Goal: Task Accomplishment & Management: Manage account settings

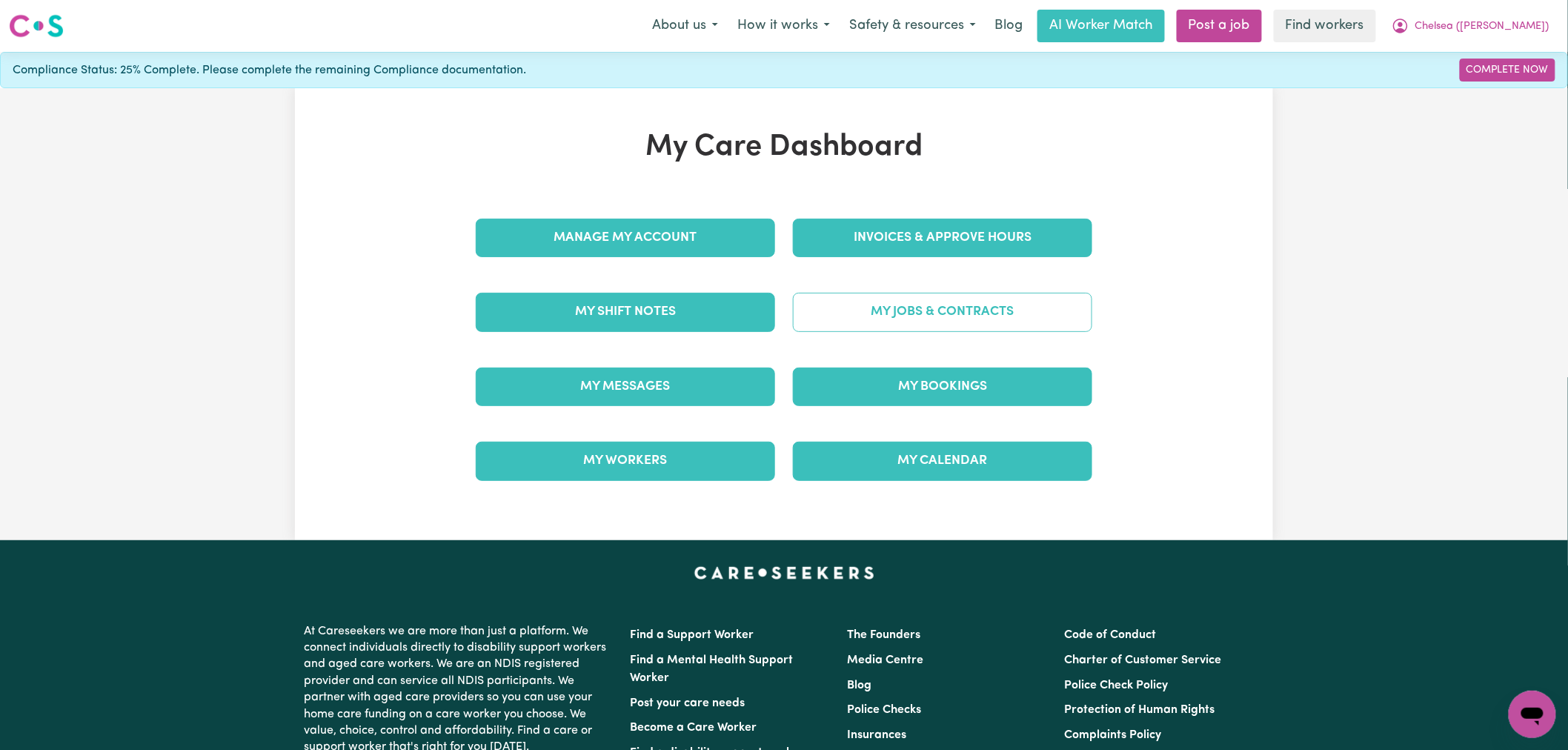
click at [848, 314] on link "My Jobs & Contracts" at bounding box center [943, 312] width 300 height 39
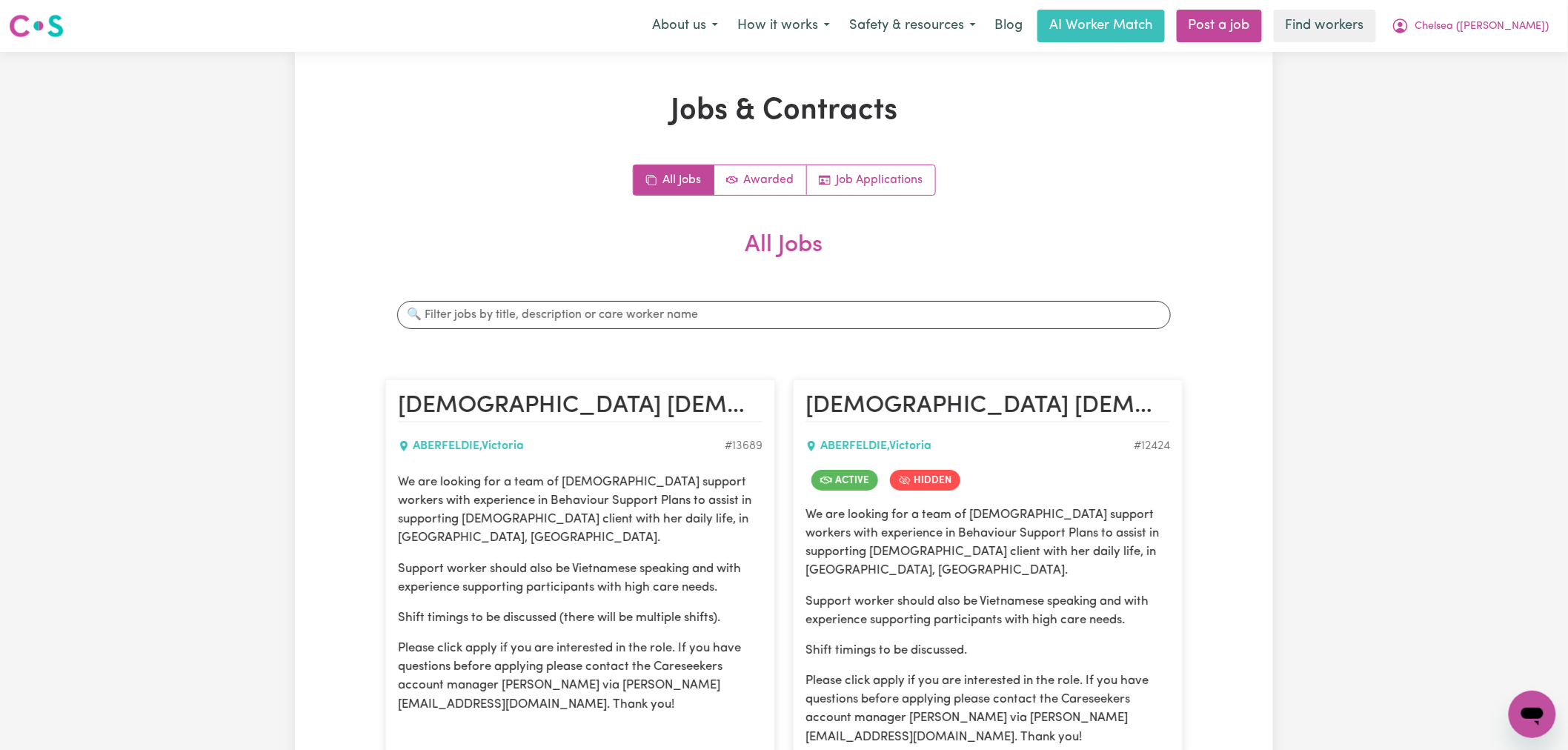
click at [660, 299] on div "Search jobs" at bounding box center [784, 315] width 797 height 52
click at [660, 305] on input "Search jobs" at bounding box center [784, 315] width 774 height 28
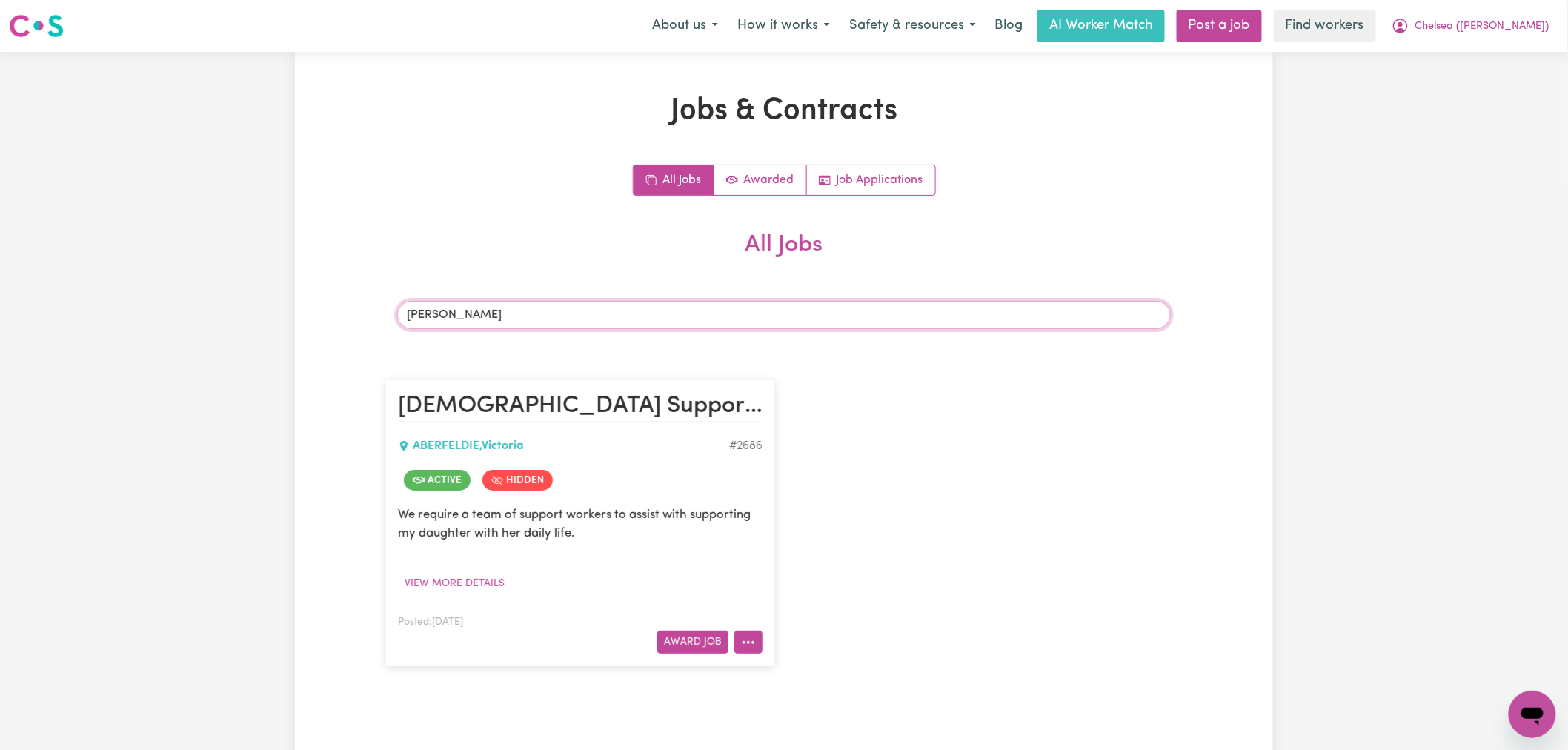
type input "thuy"
click at [759, 640] on button "More options" at bounding box center [748, 642] width 28 height 23
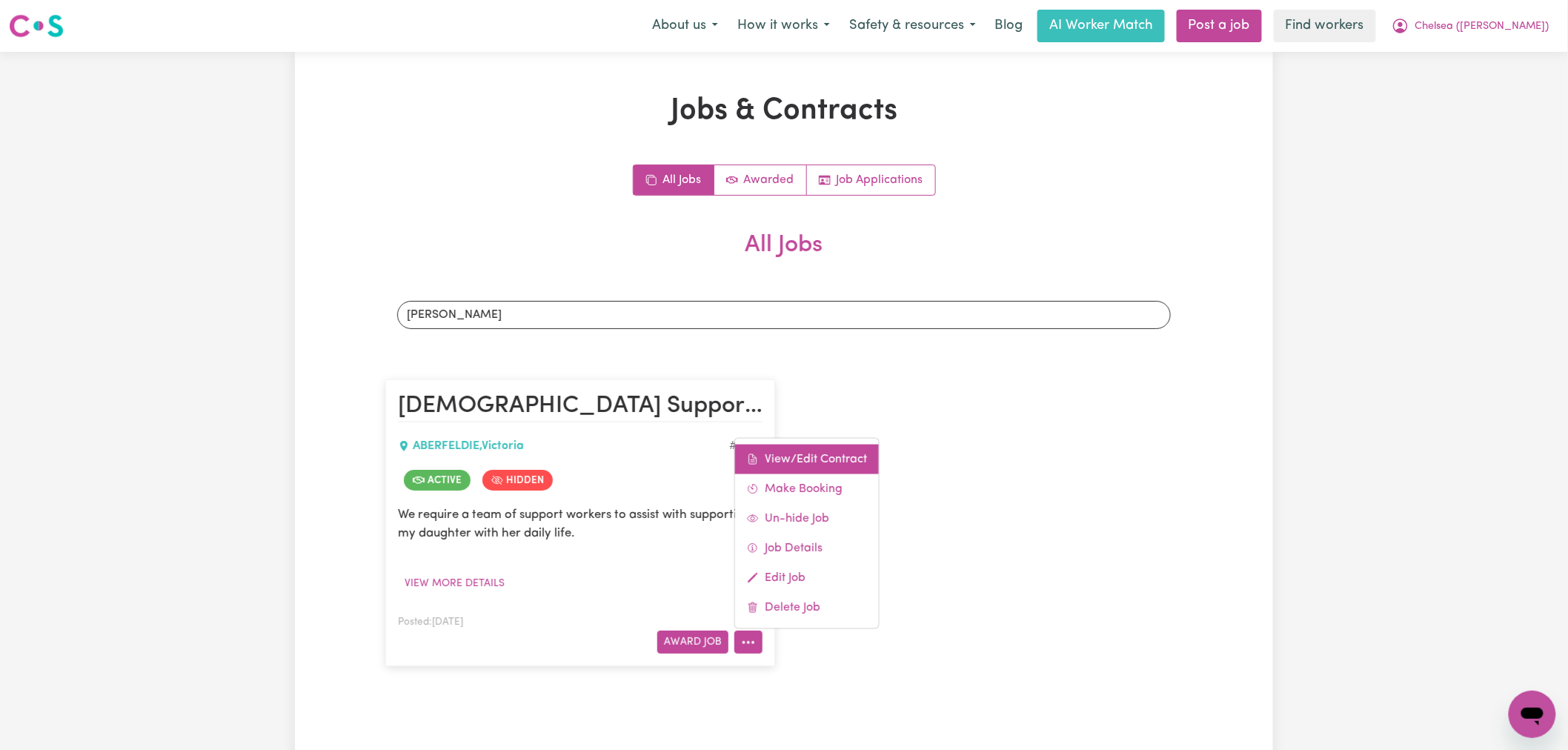
click at [778, 457] on link "View/Edit Contract" at bounding box center [806, 460] width 144 height 30
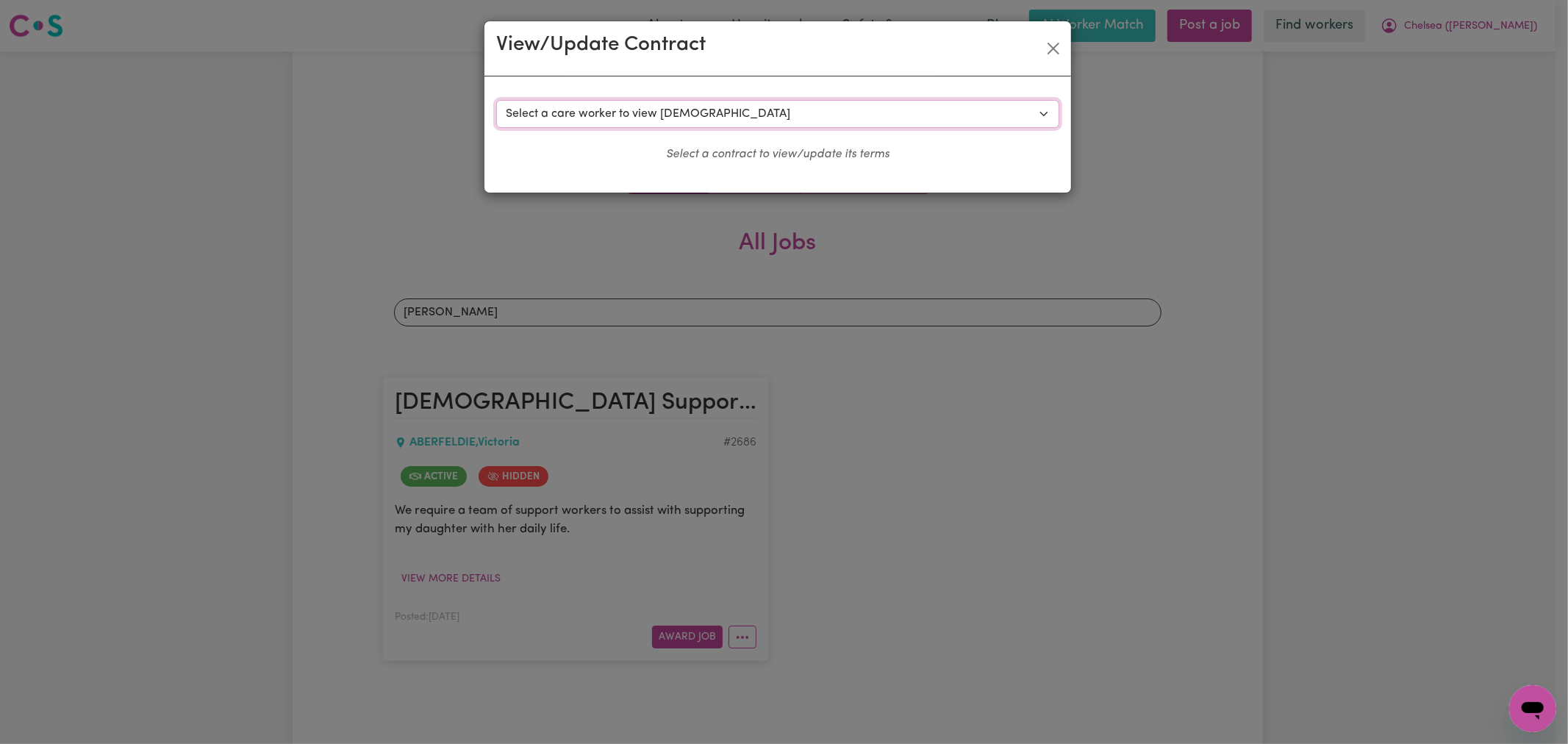
click at [750, 112] on select "Select a care worker to view contract #2281 - Phuc Thi Vu (contract accepted) #…" at bounding box center [778, 114] width 563 height 28
select select "5556"
click at [496, 100] on select "Select a care worker to view contract #2281 - Phuc Thi Vu (contract accepted) #…" at bounding box center [778, 114] width 563 height 28
select select "WEEKDAY_DAYTIME"
select select "ASSISTANCE_SELF_CARE"
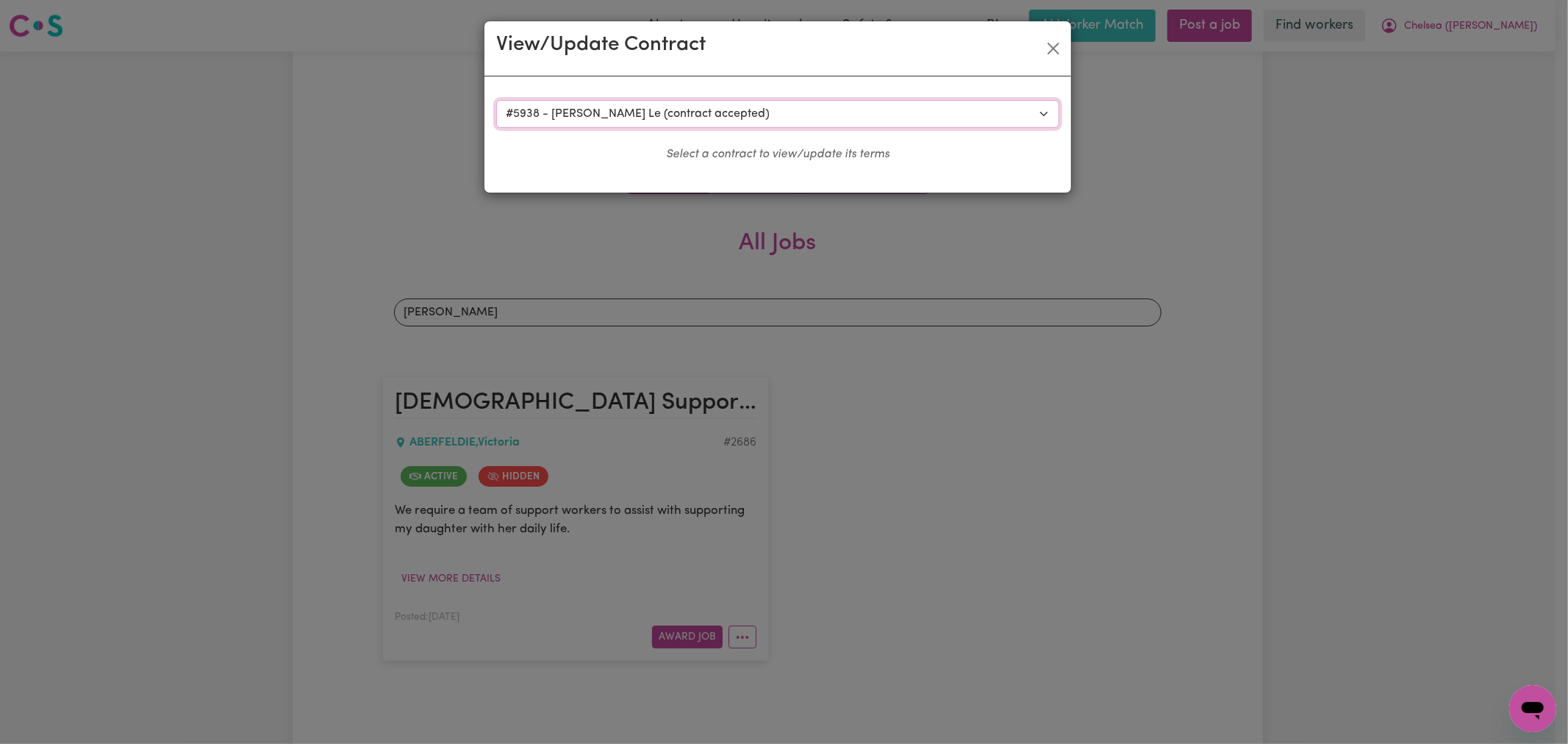
select select "ONE"
select select "SATURDAY"
select select "ASSISTANCE_SELF_CARE"
select select "ONE"
select select "SUNDAY"
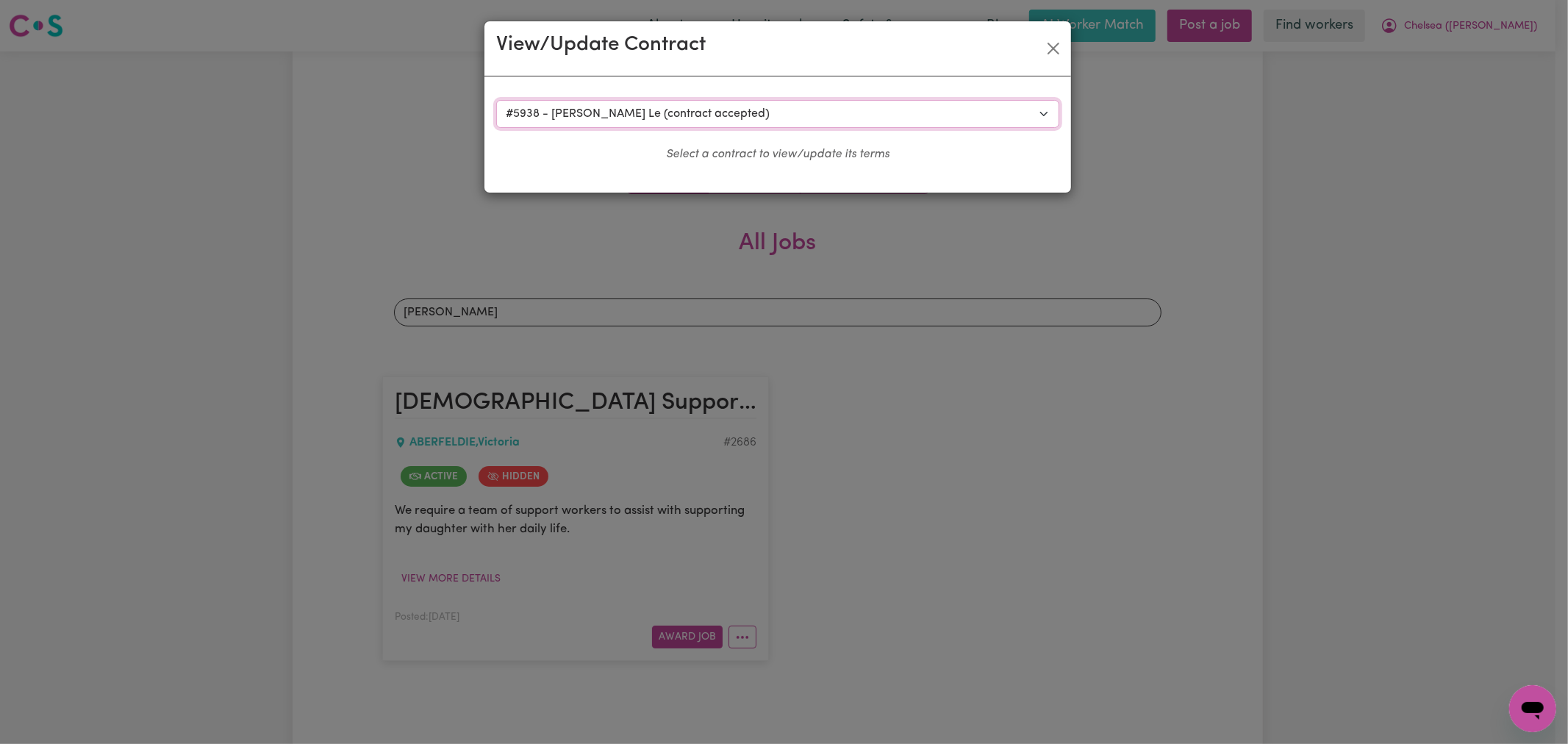
select select "ASSISTANCE_SELF_CARE"
select select "ONE"
select select "PUBLIC_HOLIDAY"
select select "ASSISTANCE_SELF_CARE"
select select "ONE"
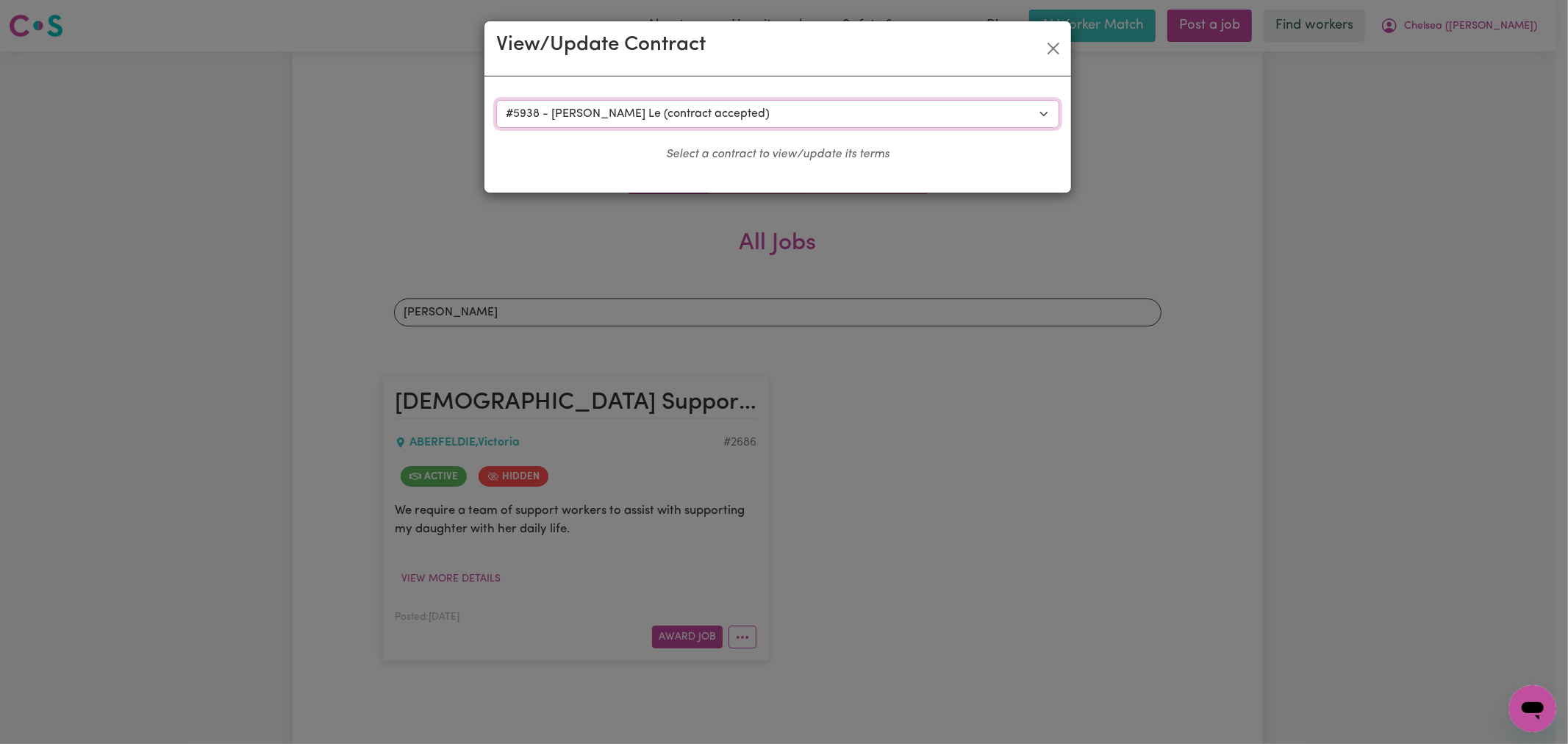
select select "OVERNIGHT_ACTIVE"
select select "OVERNIGHT_ACTIVE_STANDARD"
select select "ONE"
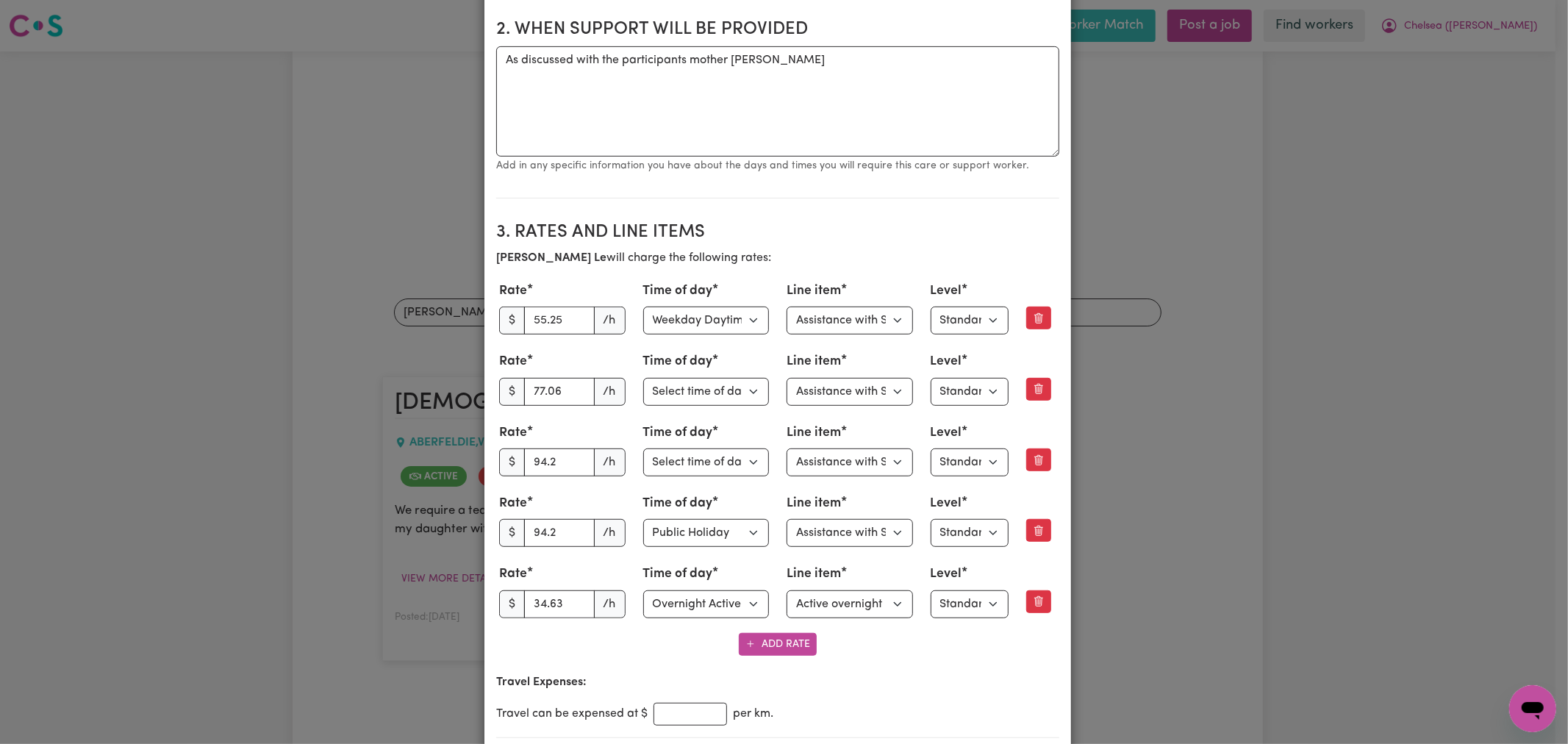
scroll to position [653, 0]
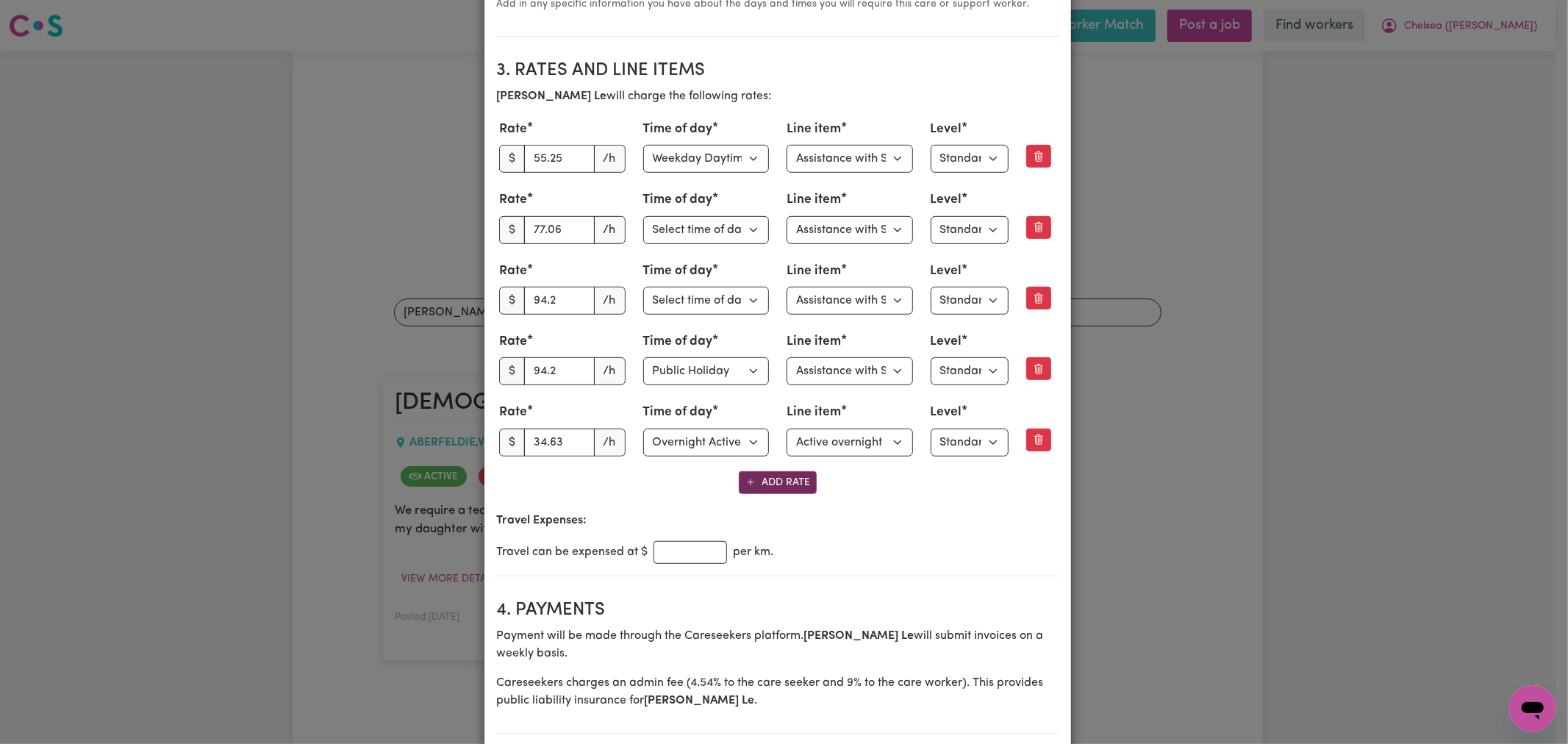
click at [769, 481] on button "Add Rate" at bounding box center [777, 482] width 78 height 23
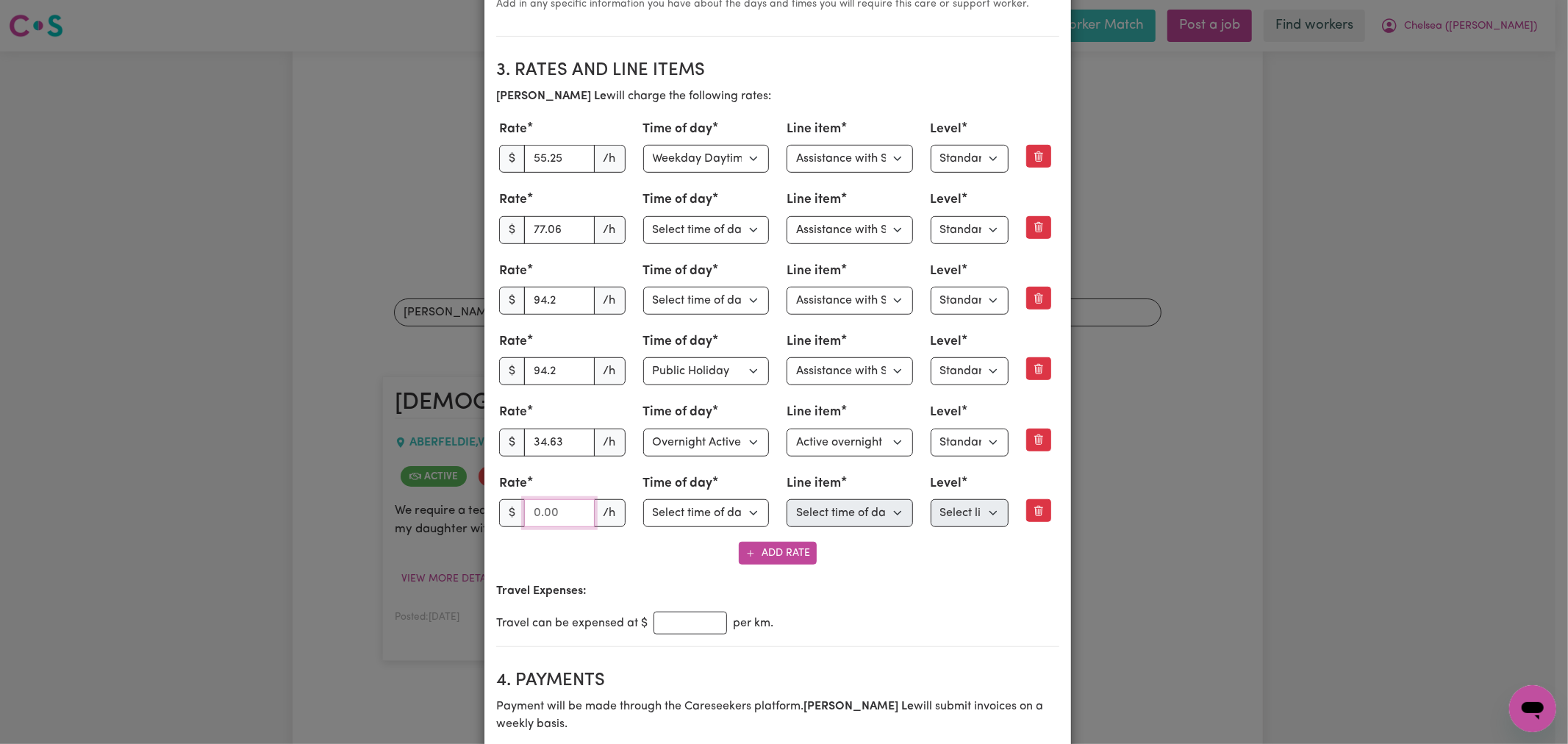
click at [546, 515] on input "number" at bounding box center [559, 513] width 70 height 28
type input "57.25"
click at [693, 523] on select "Select time of day Weekday Daytime Weekday Evening Saturday Sunday Public Holid…" at bounding box center [706, 513] width 126 height 28
select select "WEEKDAY_EVENING"
click at [643, 503] on select "Select time of day Weekday Daytime Weekday Evening Saturday Sunday Public Holid…" at bounding box center [706, 513] width 126 height 28
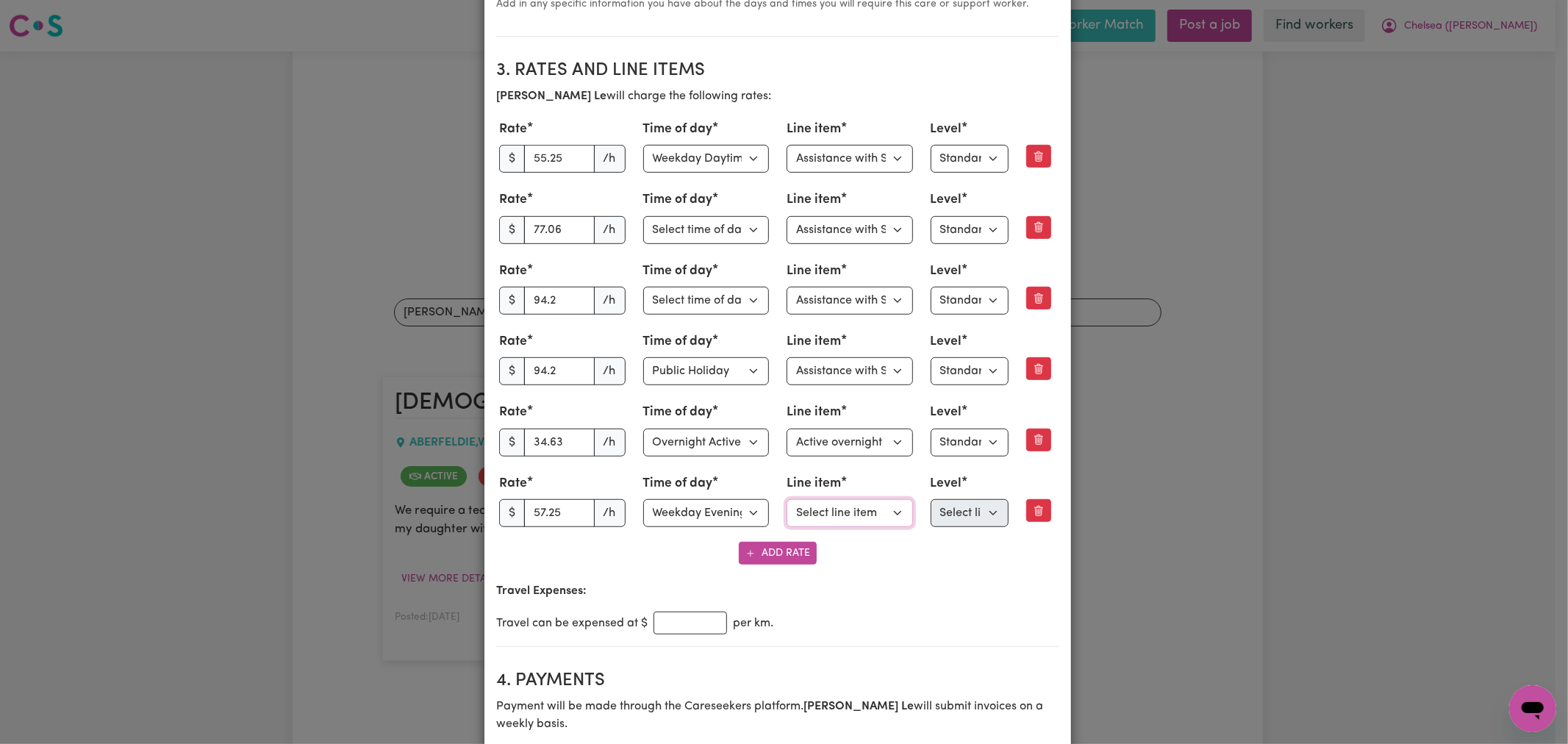
click at [846, 520] on select "Select line item Assistance with Self Care Activities Assistance with personal …" at bounding box center [849, 513] width 126 height 28
select select "ASSISTANCE_SELF_CARE"
click at [787, 503] on select "Select line item Assistance with Self Care Activities Assistance with personal …" at bounding box center [849, 513] width 126 height 28
click at [966, 516] on select "Select level Standard Level 1 High Intensity Level 2" at bounding box center [969, 513] width 78 height 28
select select "ONE"
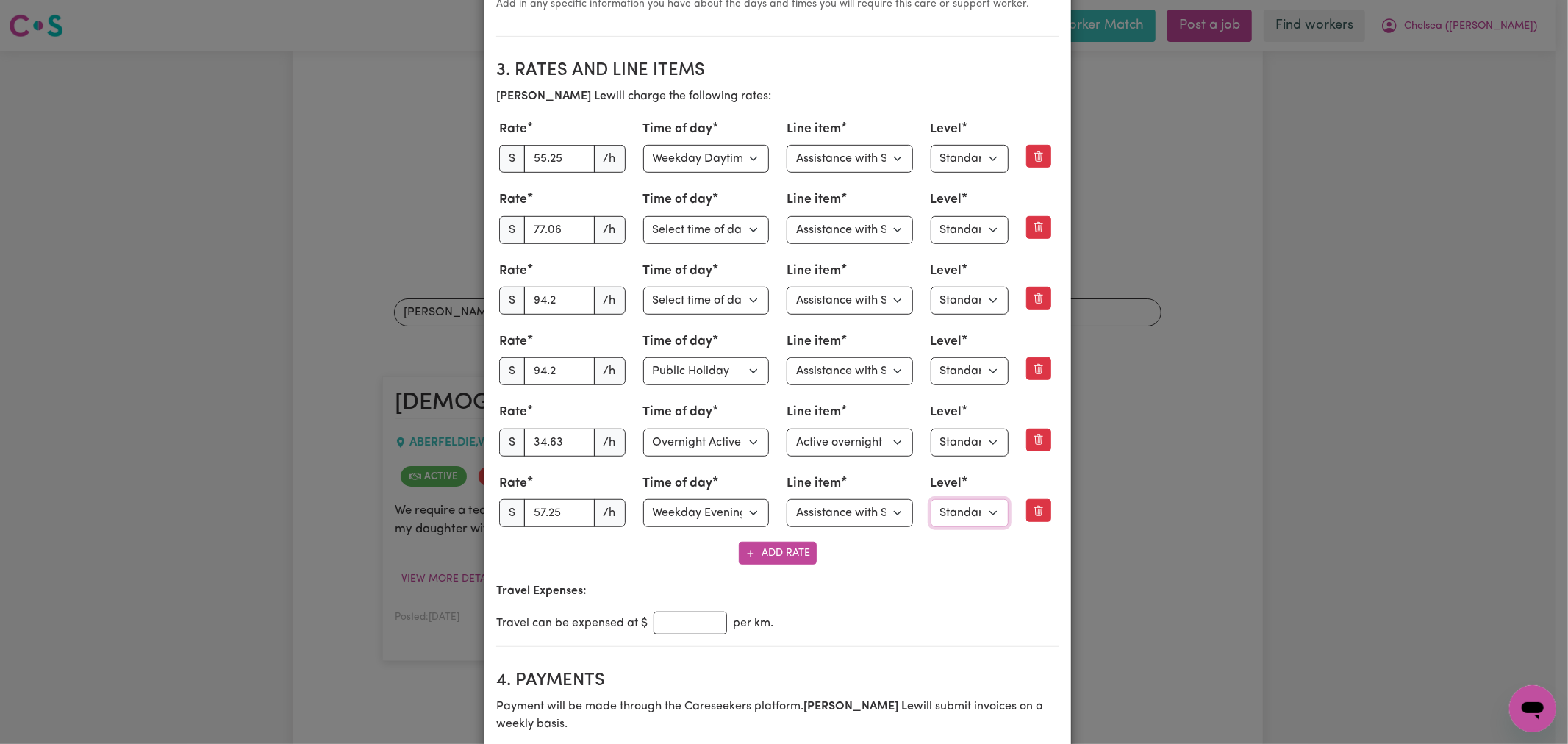
click at [931, 503] on select "Select level Standard Level 1 High Intensity Level 2" at bounding box center [969, 513] width 78 height 28
drag, startPoint x: 946, startPoint y: 586, endPoint x: 944, endPoint y: 578, distance: 8.2
click at [946, 586] on p "Travel Expenses:" at bounding box center [778, 592] width 563 height 18
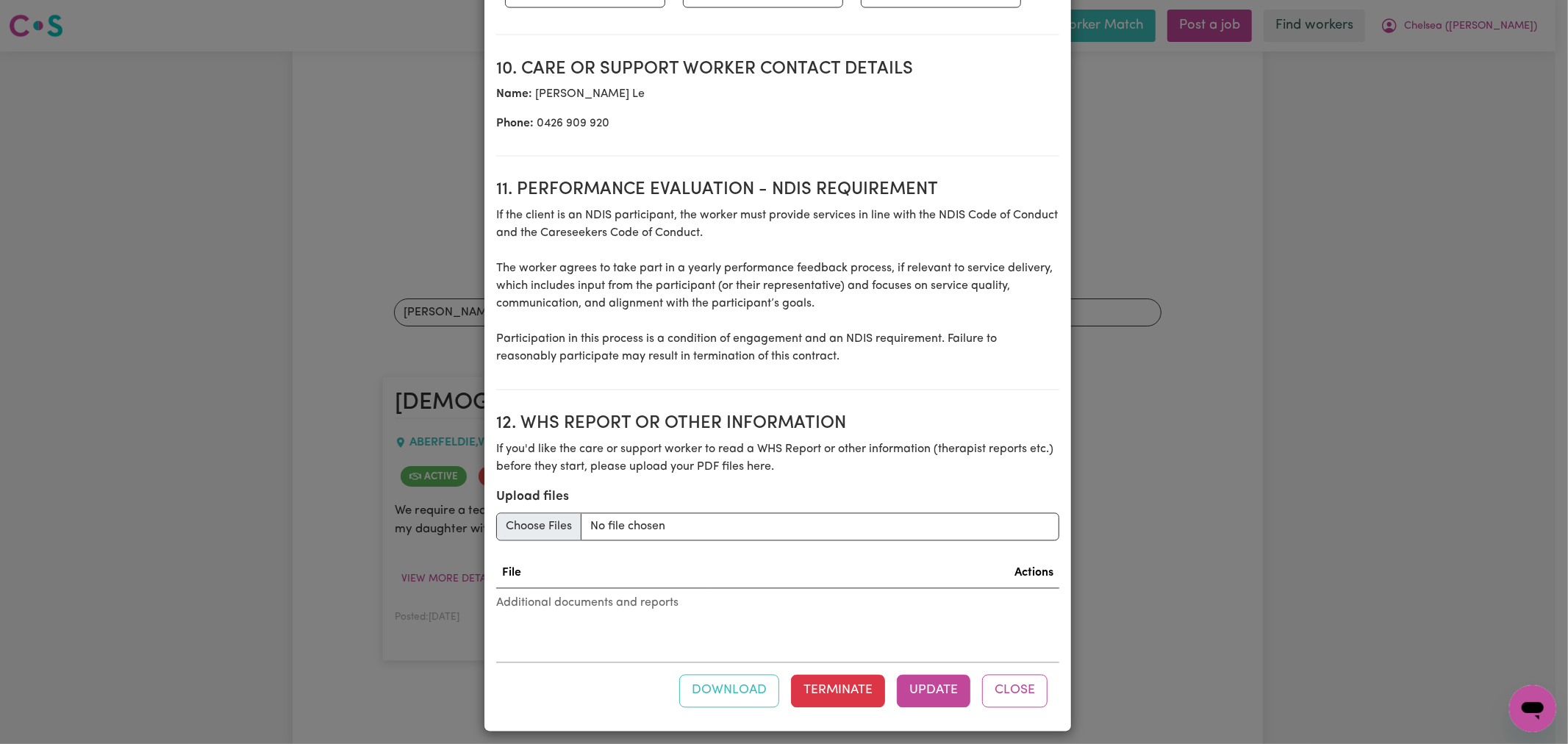
scroll to position [2207, 0]
click at [926, 680] on button "Update" at bounding box center [933, 691] width 73 height 33
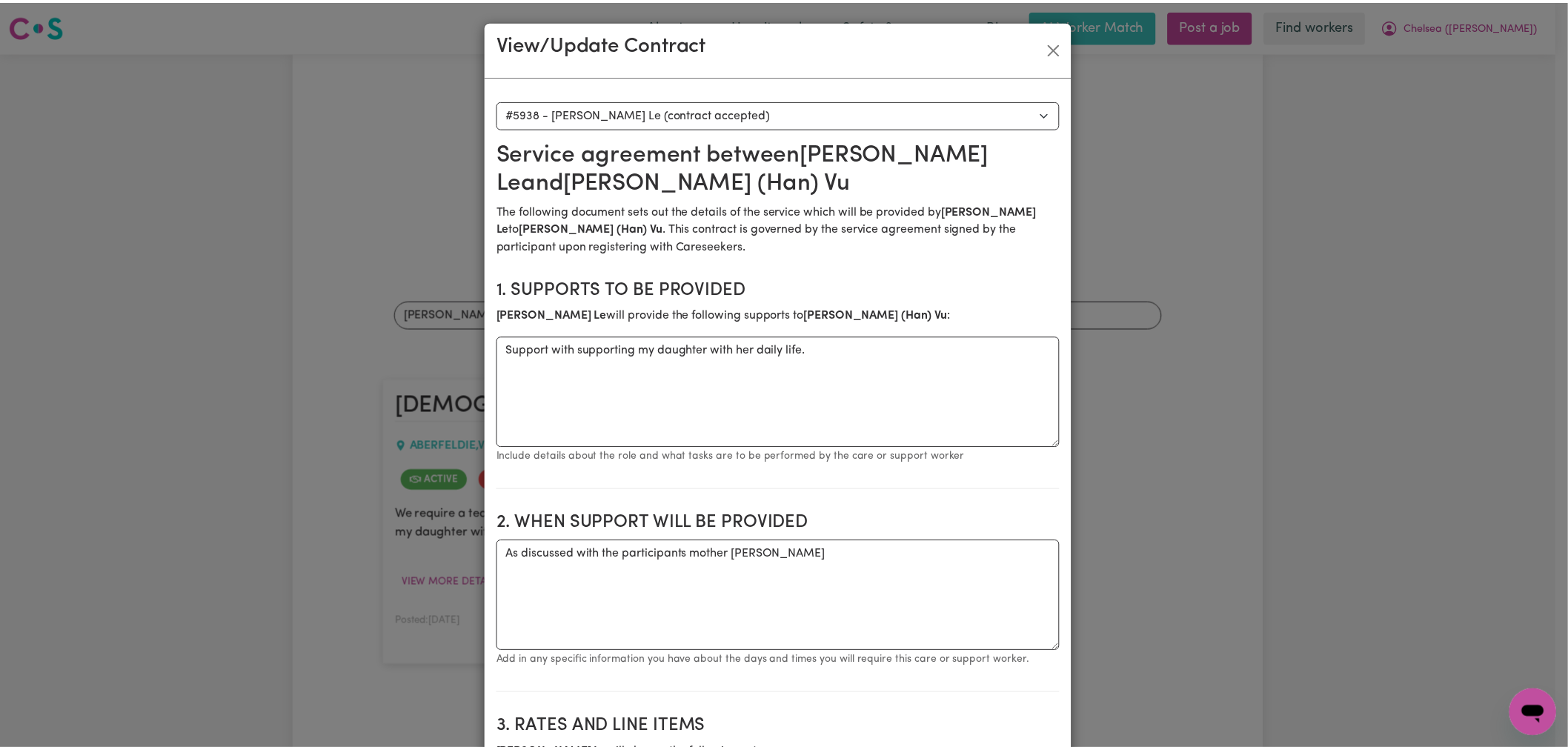
scroll to position [0, 0]
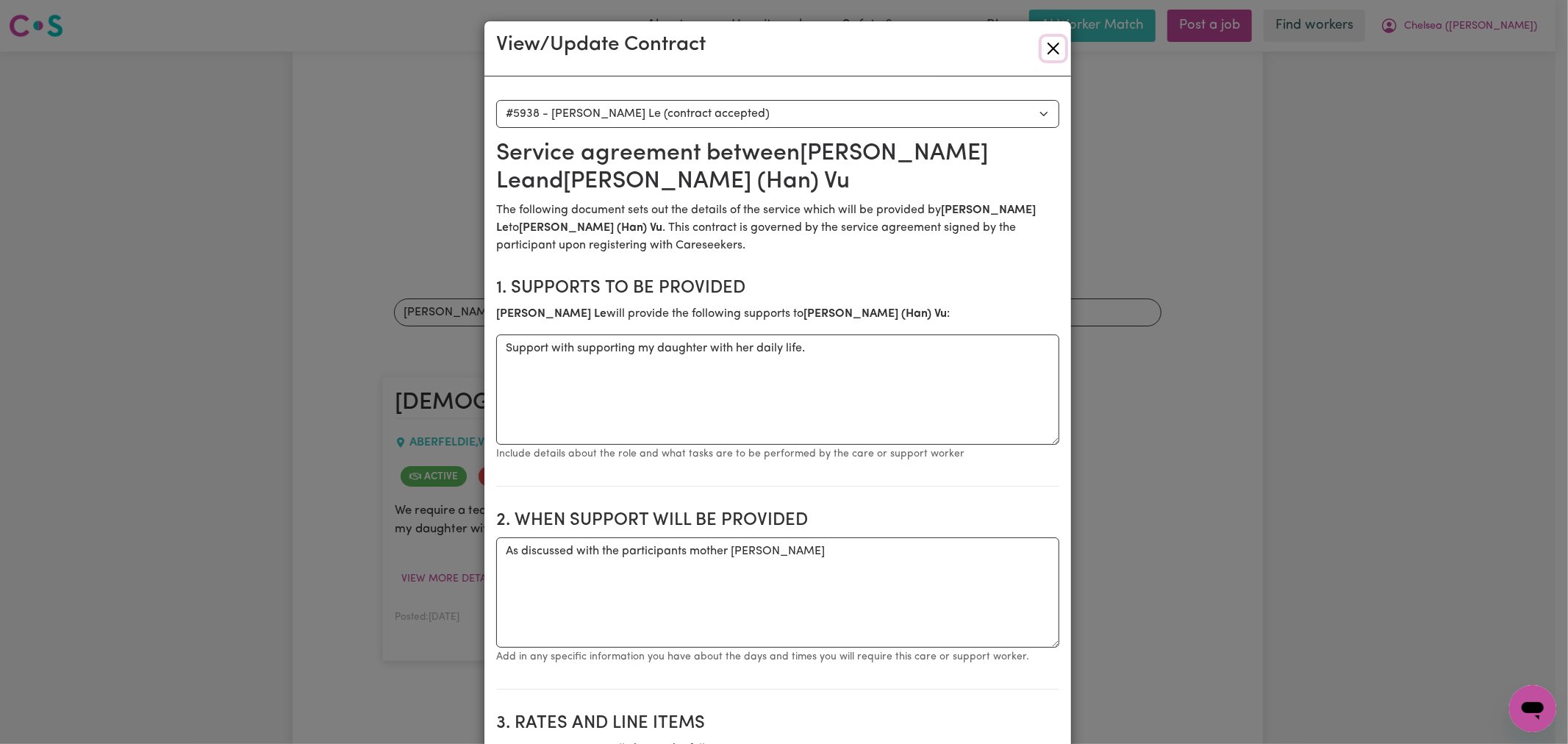
click at [1045, 42] on button "Close" at bounding box center [1053, 49] width 24 height 24
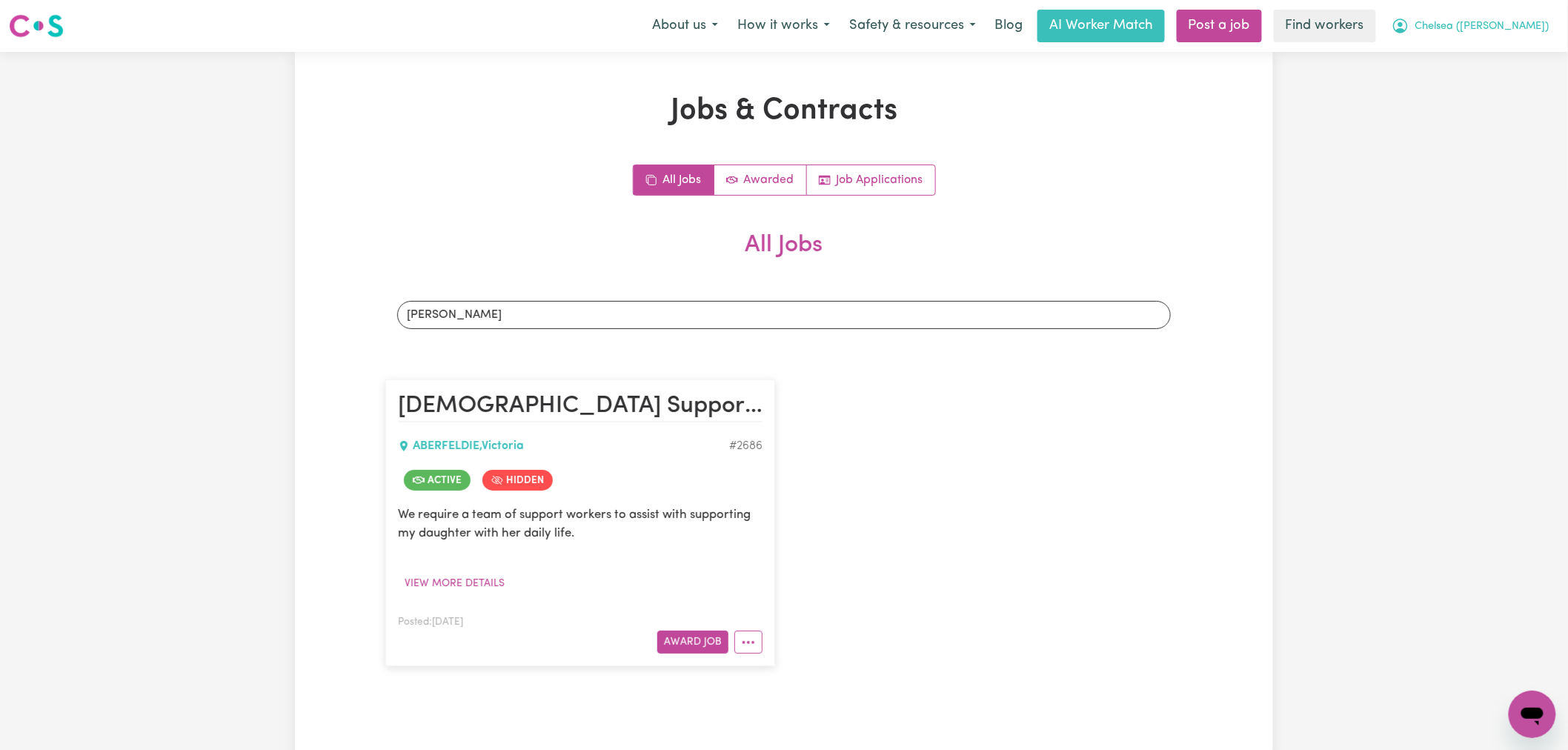
click at [1499, 33] on span "Chelsea ([PERSON_NAME])" at bounding box center [1482, 27] width 134 height 16
click at [1499, 93] on link "Logout" at bounding box center [1499, 85] width 117 height 28
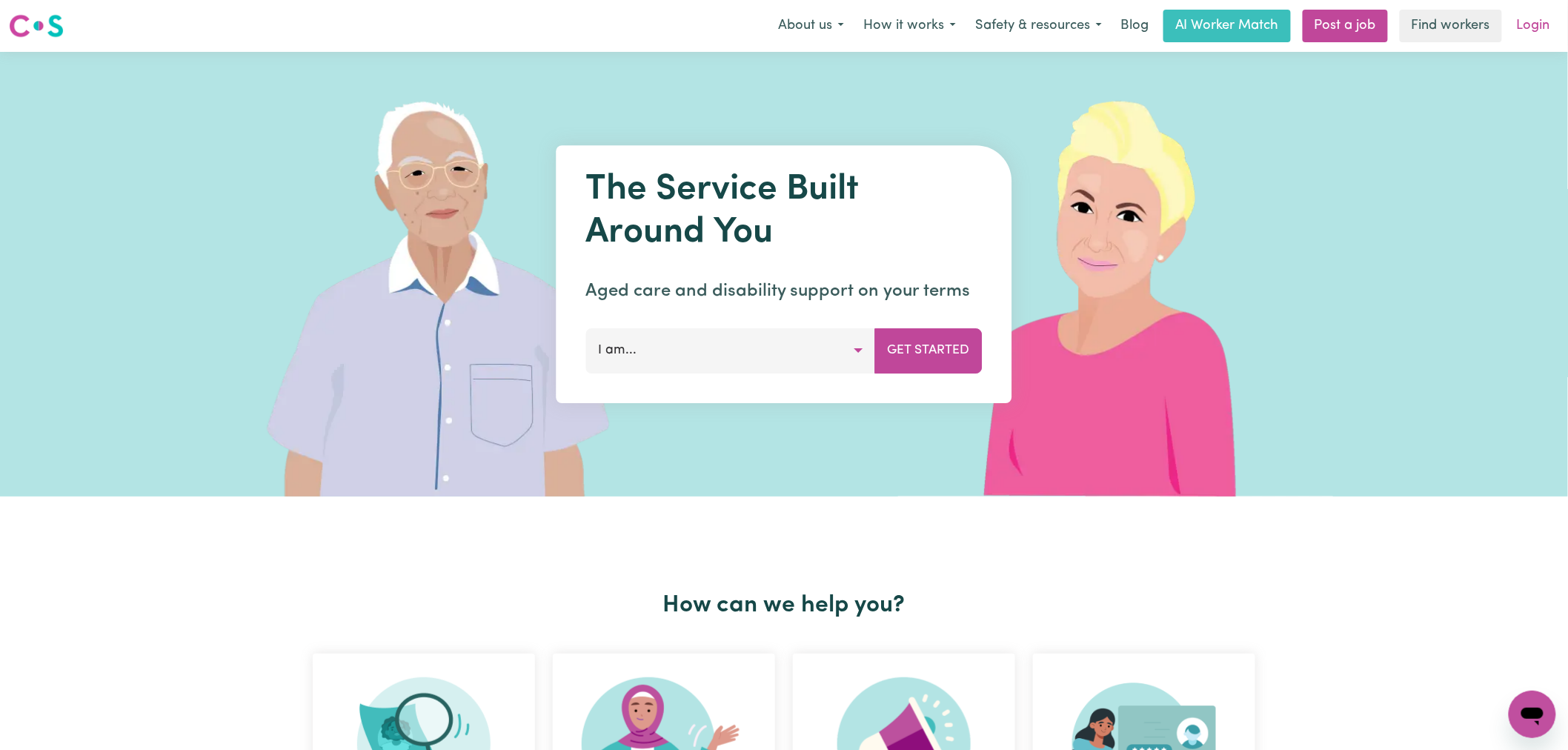
click at [1549, 24] on link "Login" at bounding box center [1534, 26] width 51 height 33
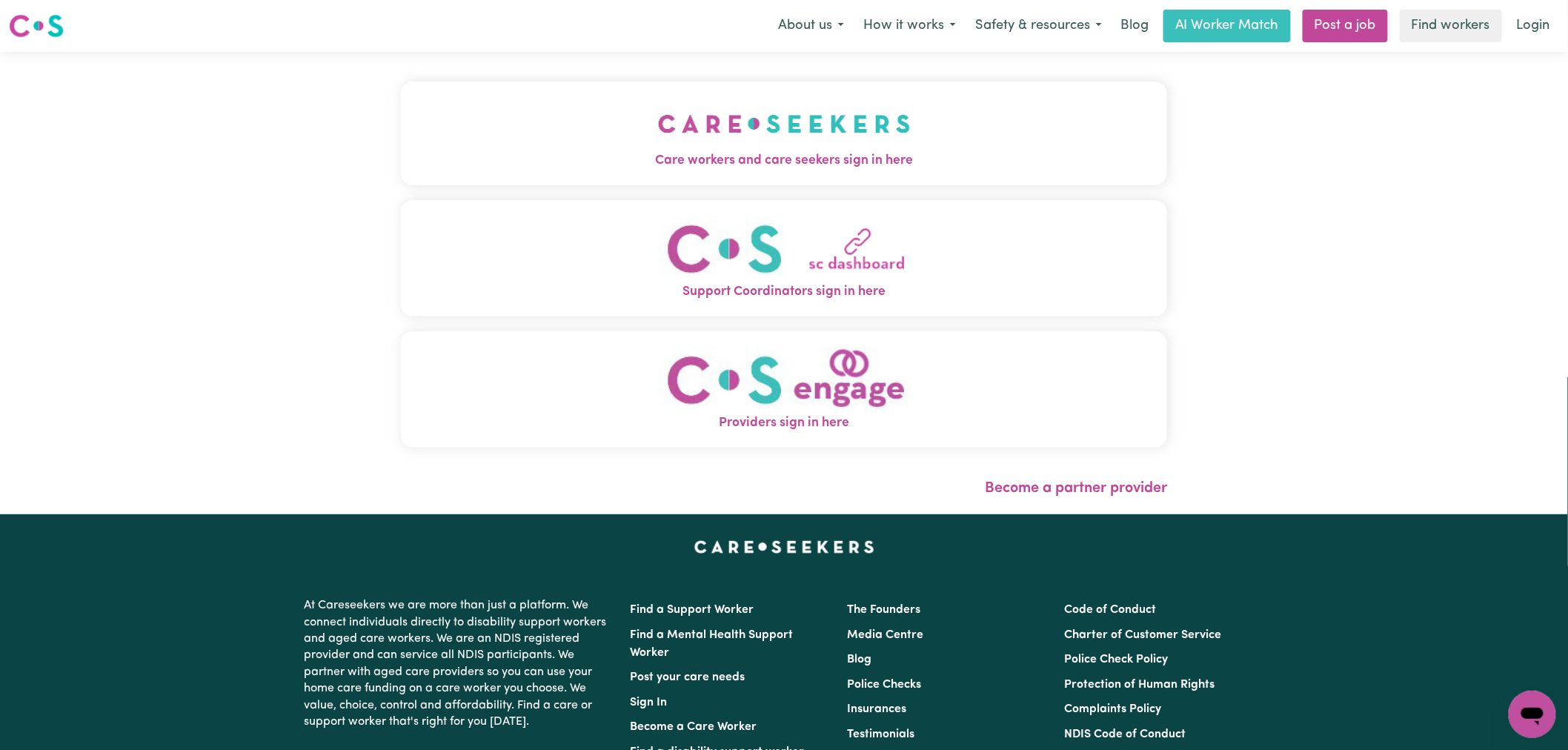
click at [547, 141] on button "Care workers and care seekers sign in here" at bounding box center [784, 133] width 766 height 104
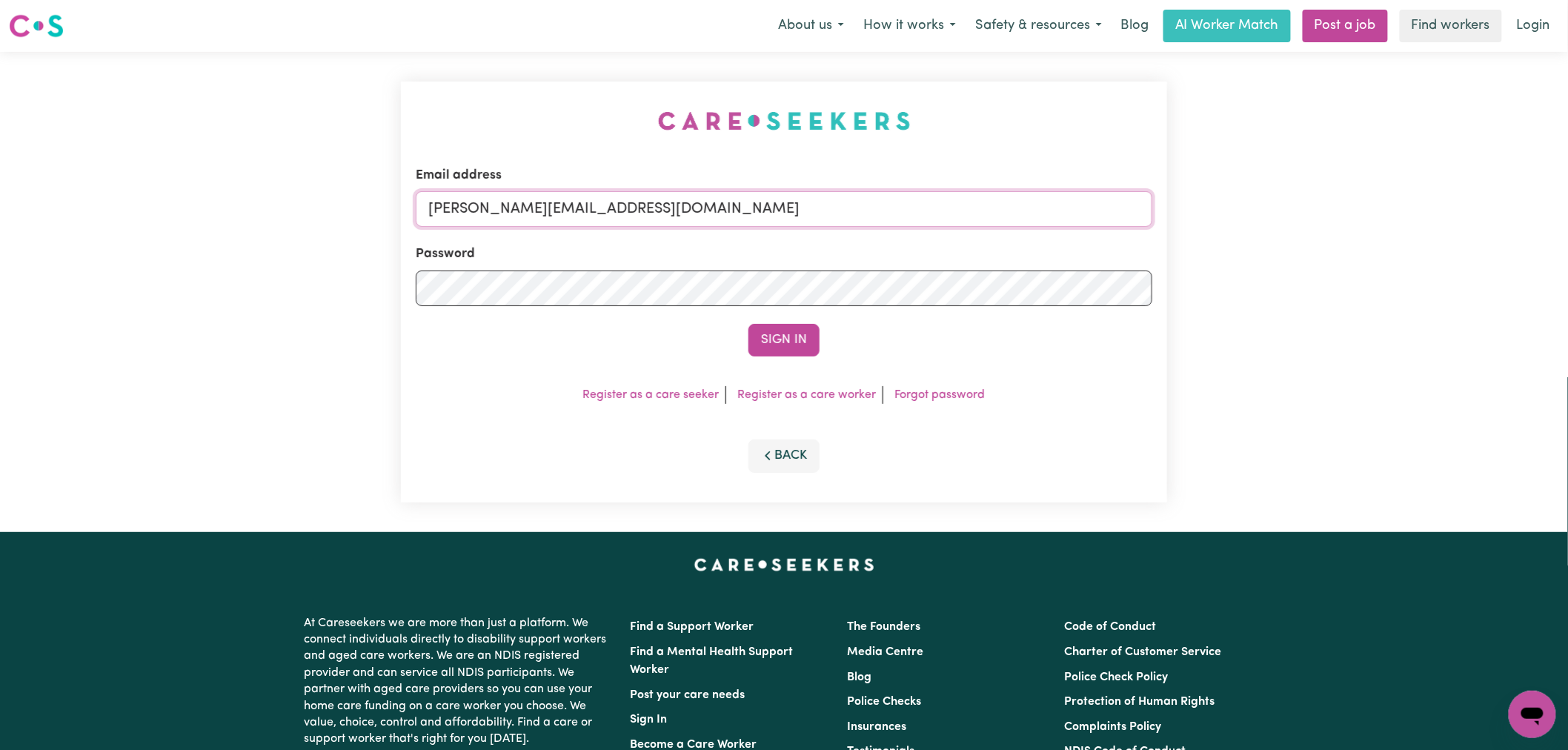
click at [687, 219] on input "[PERSON_NAME][EMAIL_ADDRESS][DOMAIN_NAME]" at bounding box center [784, 209] width 736 height 36
click at [613, 201] on input "[PERSON_NAME][EMAIL_ADDRESS][DOMAIN_NAME]" at bounding box center [784, 209] width 736 height 36
drag, startPoint x: 761, startPoint y: 206, endPoint x: 502, endPoint y: 215, distance: 259.2
click at [502, 215] on input "[EMAIL_ADDRESS][DOMAIN_NAME]" at bounding box center [784, 209] width 736 height 36
type input "superuser~lindsay.jo.hayes@gmail.com"
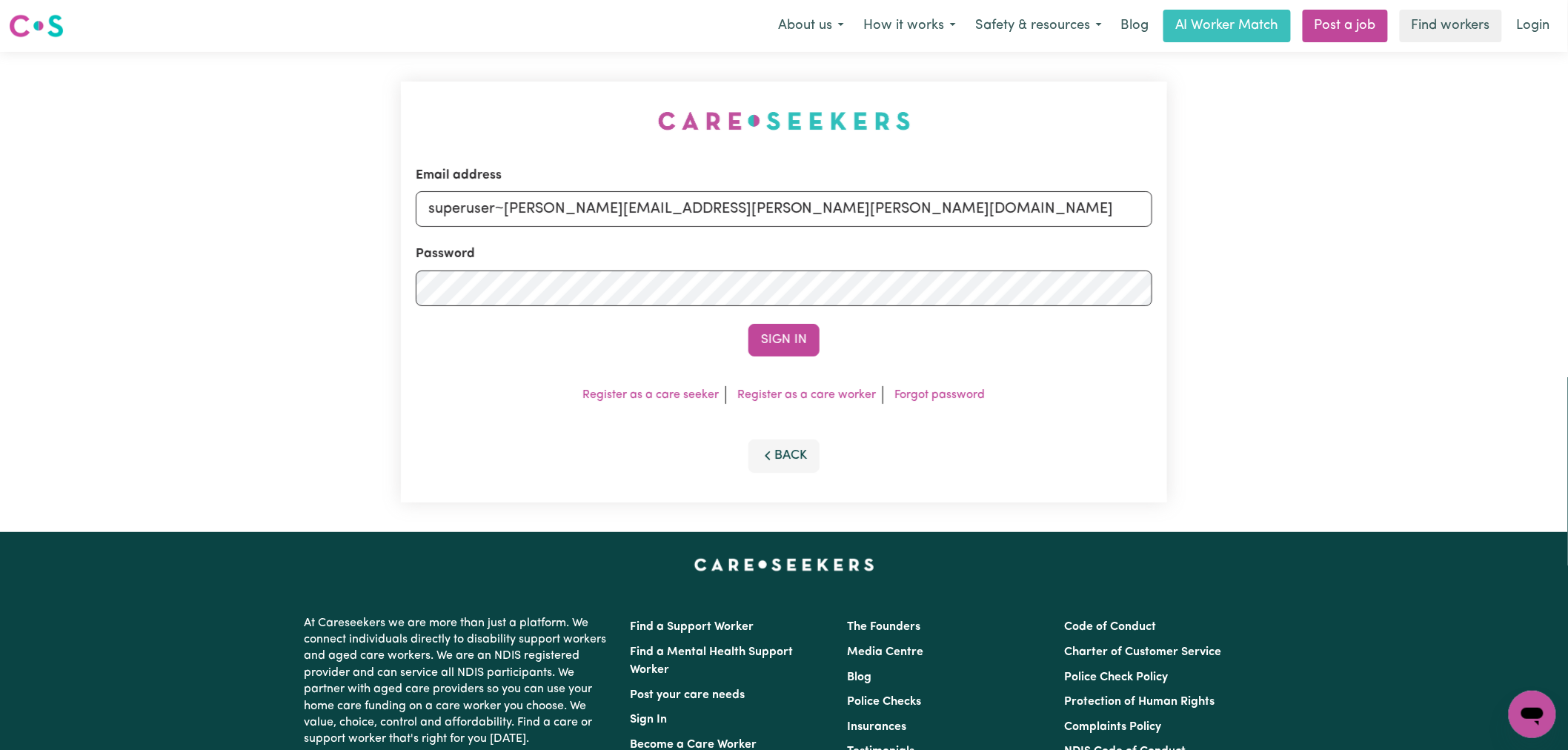
drag, startPoint x: 780, startPoint y: 360, endPoint x: 798, endPoint y: 341, distance: 26.2
click at [782, 360] on div "Email address superuser~lindsay.jo.hayes@gmail.com Password Sign In Register as…" at bounding box center [784, 292] width 766 height 421
click at [798, 341] on button "Sign In" at bounding box center [783, 341] width 71 height 33
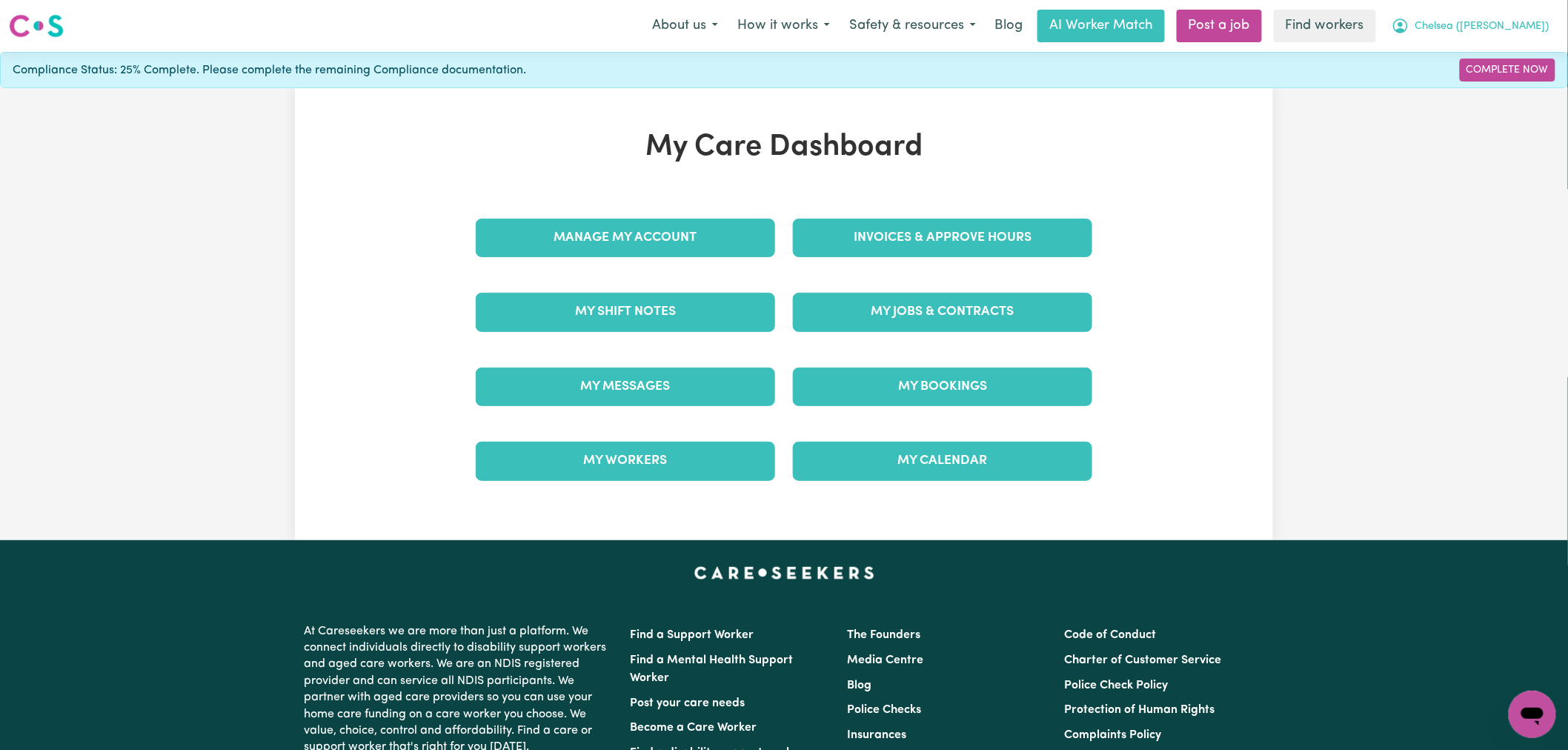
drag, startPoint x: 1491, startPoint y: 26, endPoint x: 1491, endPoint y: 39, distance: 13.0
click at [1491, 26] on span "Chelsea ([PERSON_NAME])" at bounding box center [1482, 27] width 134 height 16
click at [1478, 92] on link "Logout" at bounding box center [1499, 85] width 117 height 28
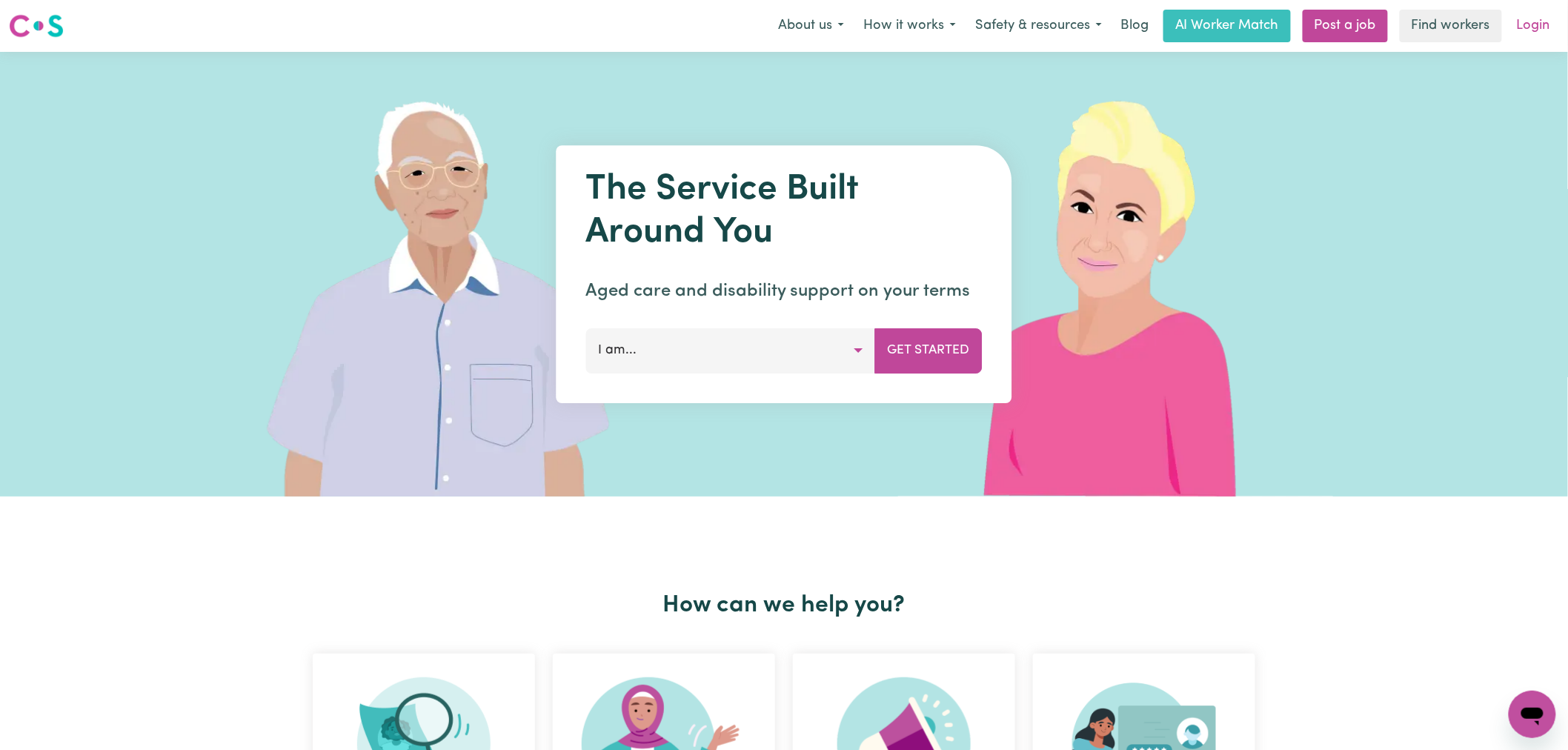
click at [1531, 19] on link "Login" at bounding box center [1534, 26] width 51 height 33
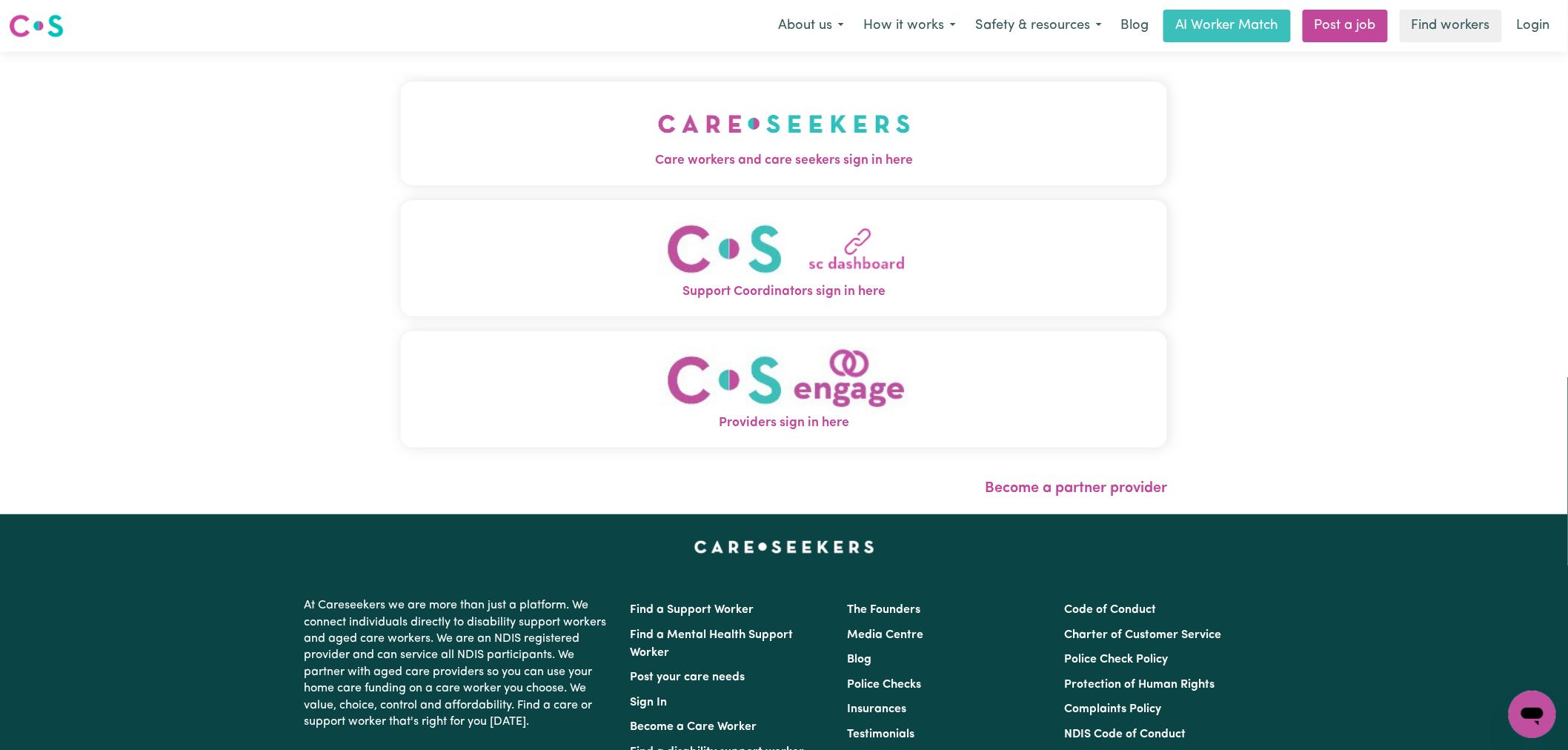
click at [587, 145] on button "Care workers and care seekers sign in here" at bounding box center [784, 133] width 766 height 104
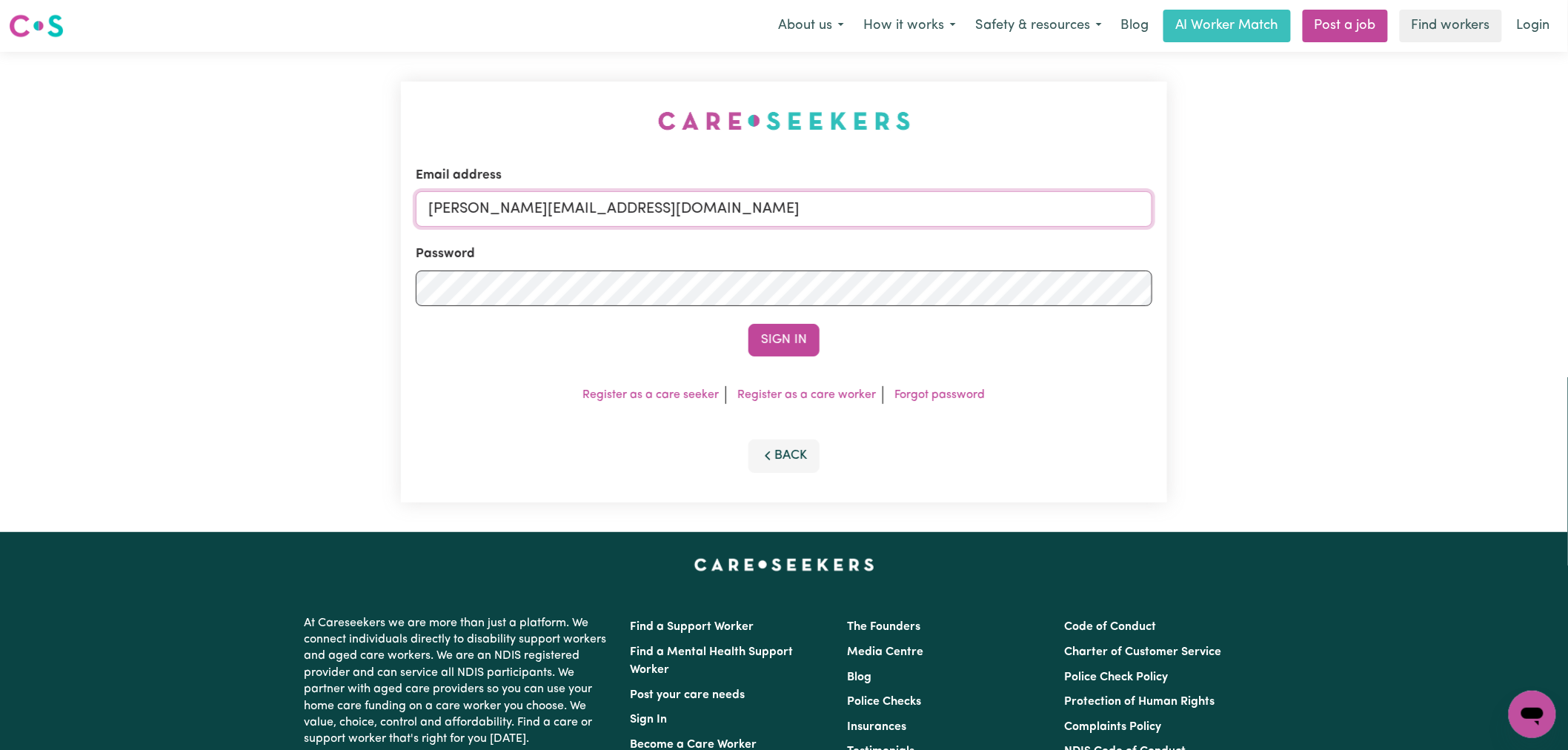
click at [675, 212] on input "[PERSON_NAME][EMAIL_ADDRESS][DOMAIN_NAME]" at bounding box center [784, 209] width 736 height 36
drag, startPoint x: 745, startPoint y: 204, endPoint x: 509, endPoint y: 204, distance: 236.0
click at [509, 204] on input "[EMAIL_ADDRESS][DOMAIN_NAME]" at bounding box center [784, 209] width 736 height 36
type input "[EMAIL_ADDRESS][DOMAIN_NAME]"
click at [748, 324] on button "Sign In" at bounding box center [783, 341] width 71 height 33
